Goal: Information Seeking & Learning: Understand process/instructions

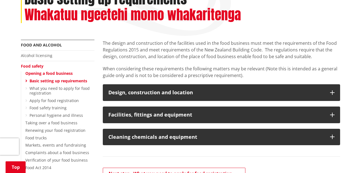
scroll to position [89, 0]
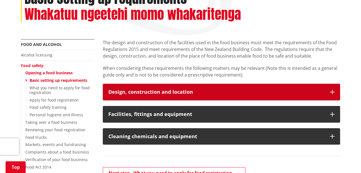
click at [329, 93] on button "Design, construction and location" at bounding box center [221, 92] width 237 height 17
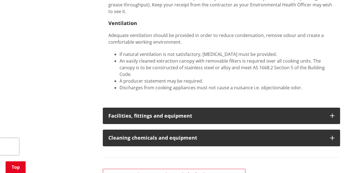
scroll to position [578, 0]
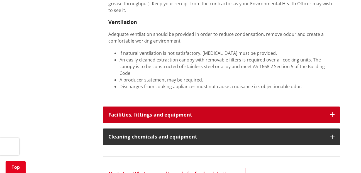
click at [332, 107] on button "Facilities, fittings and equipment" at bounding box center [221, 115] width 237 height 17
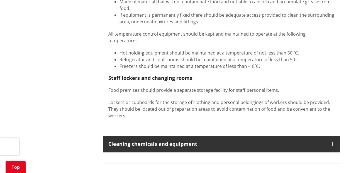
scroll to position [759, 0]
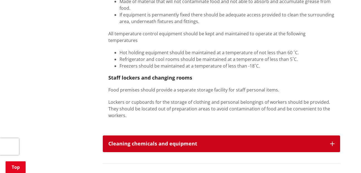
click at [330, 142] on icon "button" at bounding box center [332, 144] width 4 height 4
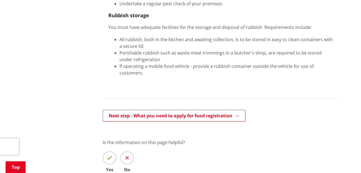
scroll to position [1319, 0]
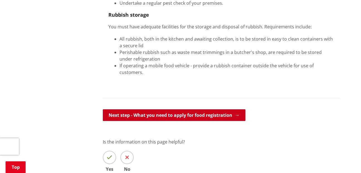
click at [220, 109] on link "Next step - What you need to apply for food registration" at bounding box center [174, 115] width 142 height 12
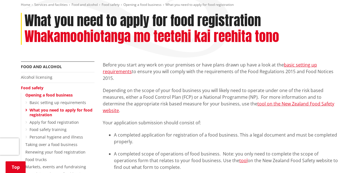
scroll to position [67, 0]
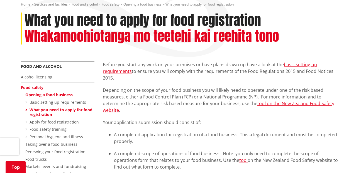
click at [220, 101] on p "Depending on the scope of your food business you will likely need to operate un…" at bounding box center [221, 100] width 237 height 27
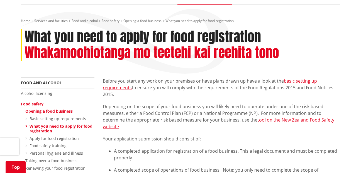
scroll to position [50, 0]
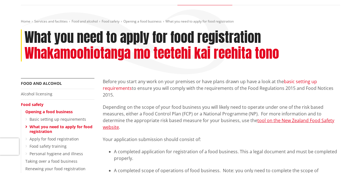
click at [294, 81] on link "basic setting up requirements" at bounding box center [210, 84] width 214 height 13
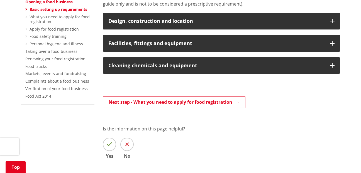
scroll to position [161, 0]
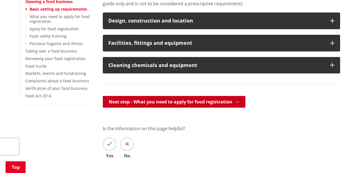
click at [225, 100] on link "Next step - What you need to apply for food registration" at bounding box center [174, 102] width 142 height 12
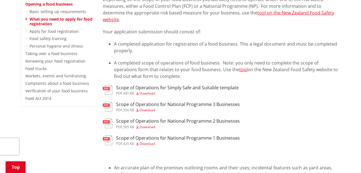
scroll to position [158, 0]
click at [141, 88] on h3 "Scope of Operations for Simply Safe and Suitable template" at bounding box center [177, 87] width 122 height 5
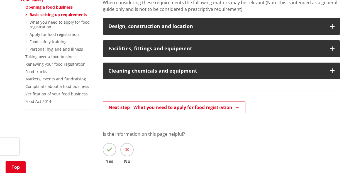
scroll to position [155, 0]
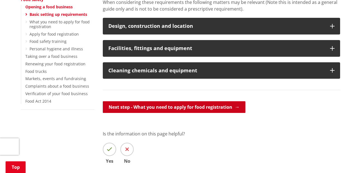
click at [198, 107] on link "Next step - What you need to apply for food registration" at bounding box center [174, 107] width 142 height 12
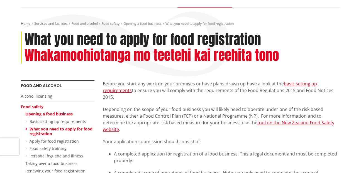
scroll to position [48, 0]
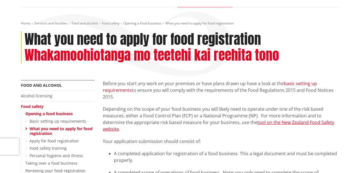
click at [288, 84] on link "basic setting up requirements" at bounding box center [210, 86] width 214 height 13
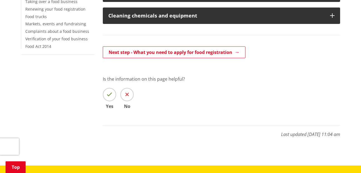
scroll to position [210, 0]
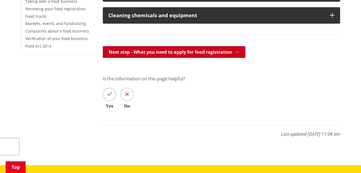
click at [215, 48] on link "Next step - What you need to apply for food registration" at bounding box center [174, 52] width 142 height 12
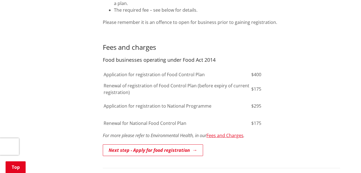
scroll to position [350, 0]
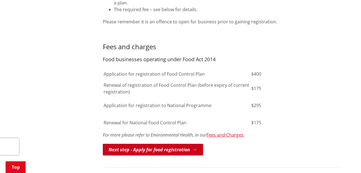
click at [174, 144] on link "Next step - Apply for food registration" at bounding box center [153, 150] width 100 height 12
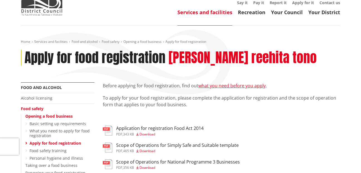
scroll to position [31, 0]
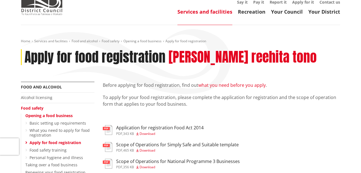
click at [211, 83] on link "what you need before you apply" at bounding box center [231, 85] width 67 height 6
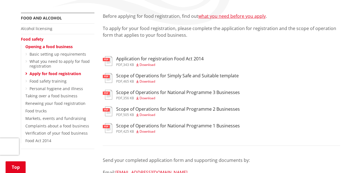
scroll to position [100, 0]
click at [149, 58] on h3 "Application for registration Food Act 2014" at bounding box center [159, 58] width 87 height 5
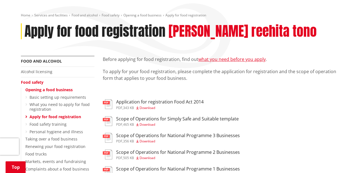
scroll to position [56, 0]
